Goal: Task Accomplishment & Management: Manage account settings

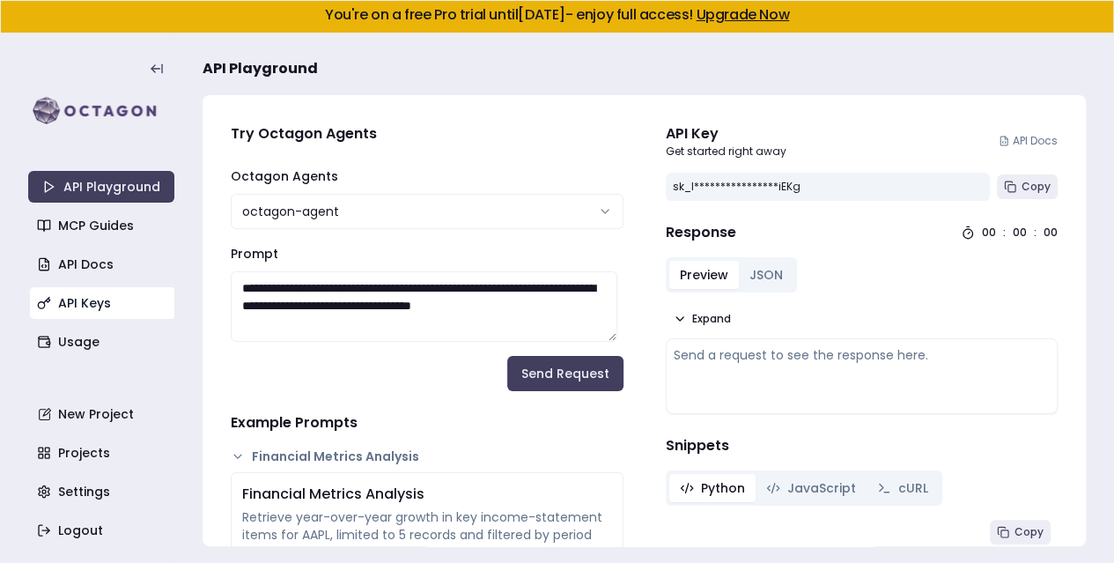
click at [97, 307] on link "API Keys" at bounding box center [103, 303] width 146 height 32
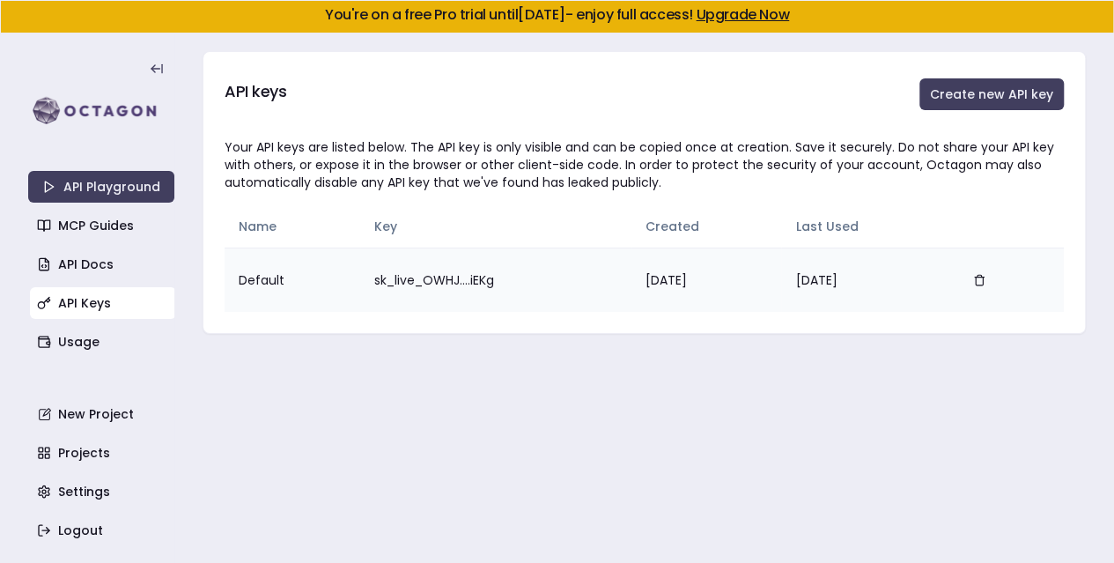
click at [389, 271] on td "sk_live_OWHJ....iEKg" at bounding box center [495, 279] width 271 height 64
click at [447, 280] on td "sk_live_OWHJ....iEKg" at bounding box center [495, 279] width 271 height 64
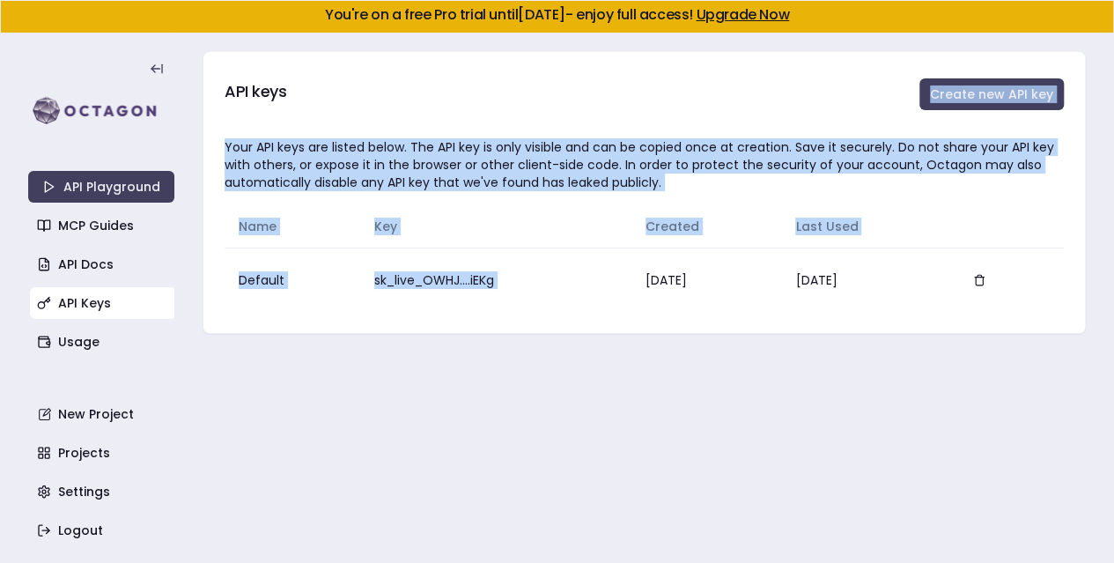
drag, startPoint x: 447, startPoint y: 280, endPoint x: 908, endPoint y: 73, distance: 505.5
click at [908, 73] on div "API keys Create new API key Your API keys are listed below. The API key is only…" at bounding box center [643, 192] width 883 height 283
click at [999, 85] on button "Create new API key" at bounding box center [991, 94] width 144 height 32
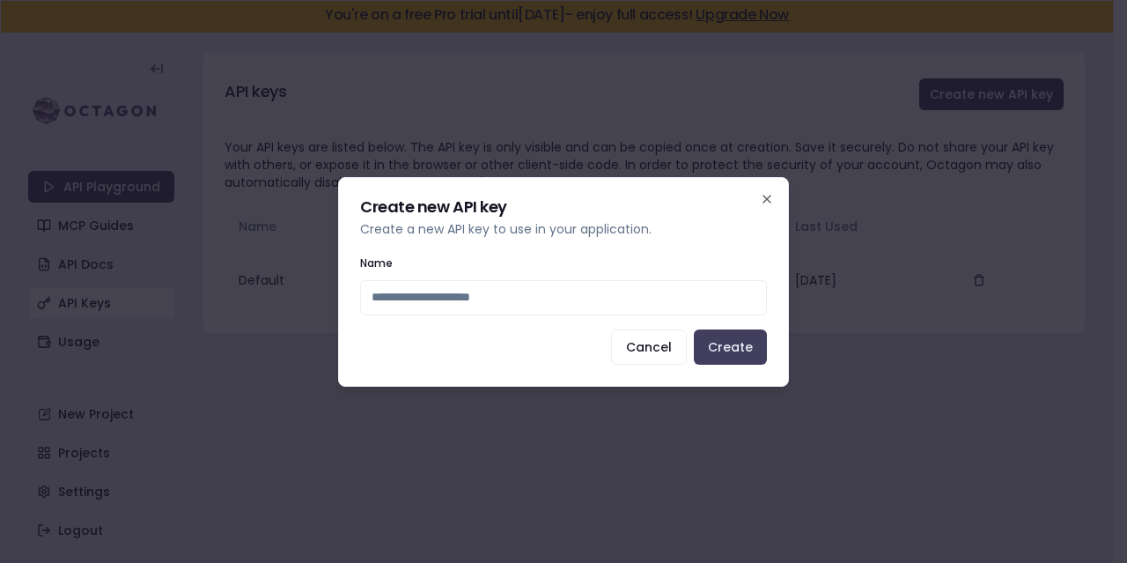
click at [606, 334] on div "Cancel Create" at bounding box center [563, 346] width 407 height 35
click at [595, 305] on input "Name" at bounding box center [563, 297] width 407 height 35
type input "**********"
click at [722, 346] on button "Create" at bounding box center [730, 346] width 73 height 35
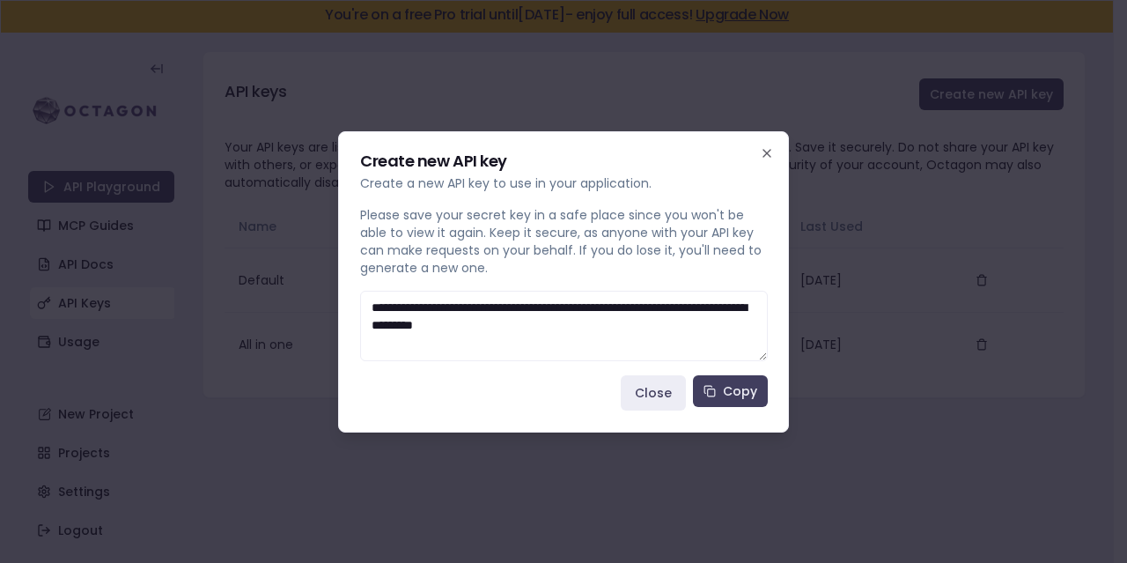
click at [653, 332] on textarea "**********" at bounding box center [564, 325] width 408 height 70
click at [732, 390] on button "Copy" at bounding box center [730, 391] width 75 height 32
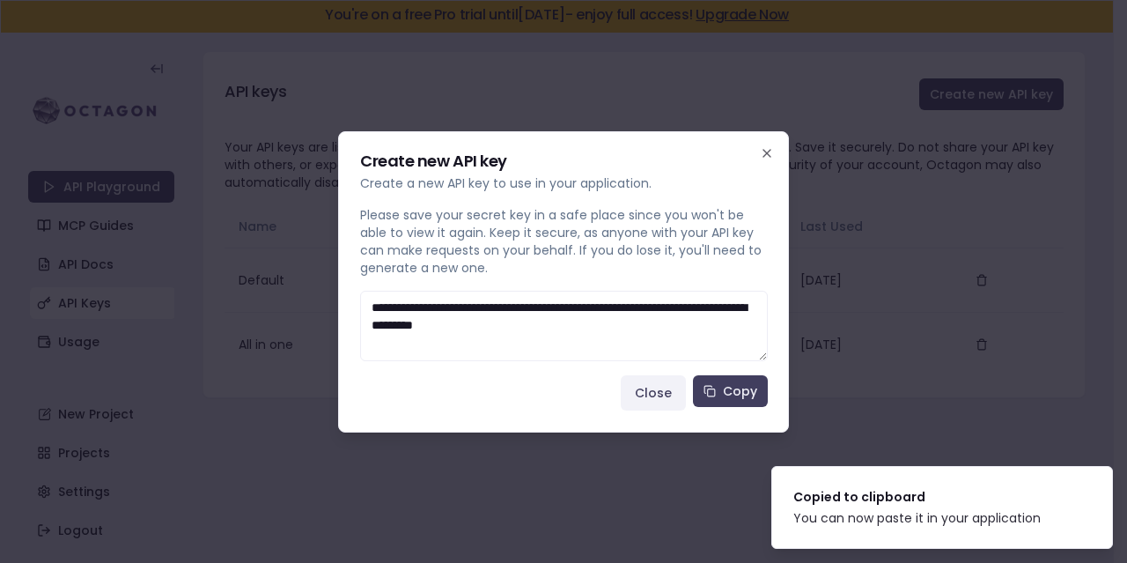
click at [665, 391] on button "Close" at bounding box center [653, 392] width 65 height 35
